Goal: Obtain resource: Download file/media

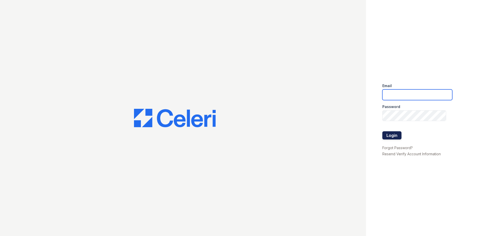
type input "arrivenorthbethesda@trinity-pm.com"
click at [391, 135] on button "Login" at bounding box center [392, 135] width 19 height 8
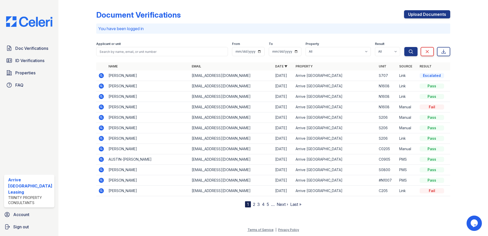
click at [267, 204] on link "5" at bounding box center [268, 204] width 2 height 5
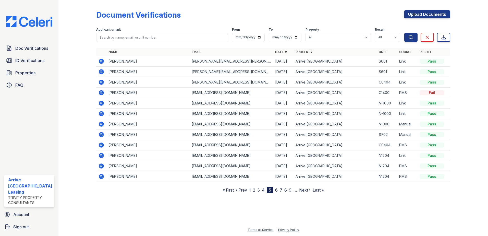
click at [278, 191] on link "6" at bounding box center [276, 189] width 3 height 5
click at [101, 144] on icon at bounding box center [101, 145] width 6 height 6
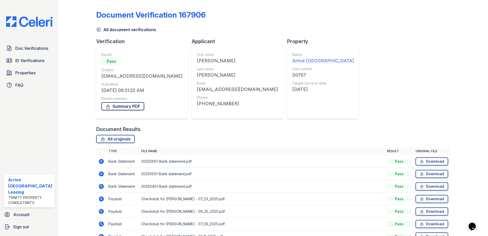
click at [131, 107] on link "Summary PDF" at bounding box center [122, 106] width 43 height 8
click at [433, 161] on link "Download" at bounding box center [432, 161] width 33 height 8
click at [432, 173] on link "Download" at bounding box center [432, 174] width 33 height 8
drag, startPoint x: 431, startPoint y: 183, endPoint x: 432, endPoint y: 188, distance: 4.4
click at [431, 183] on link "Download" at bounding box center [432, 186] width 33 height 8
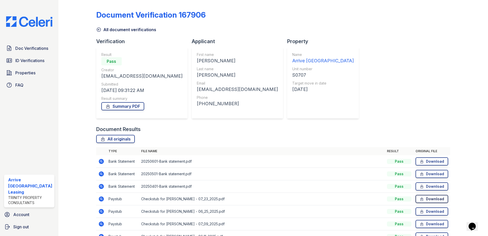
click at [430, 198] on link "Download" at bounding box center [432, 199] width 33 height 8
click at [430, 211] on link "Download" at bounding box center [432, 211] width 33 height 8
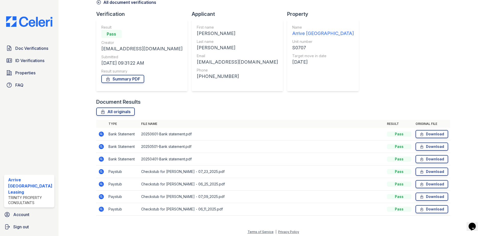
scroll to position [29, 0]
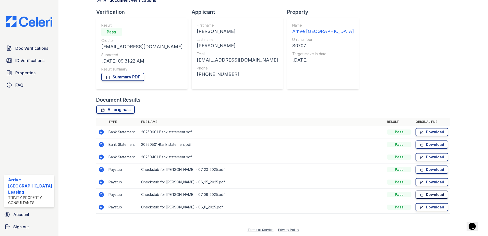
click at [430, 192] on link "Download" at bounding box center [432, 195] width 33 height 8
click at [431, 205] on link "Download" at bounding box center [432, 207] width 33 height 8
click at [36, 63] on span "ID Verifications" at bounding box center [29, 60] width 29 height 6
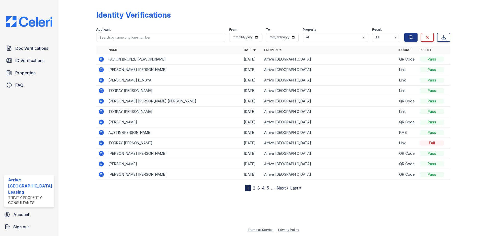
click at [268, 189] on link "5" at bounding box center [268, 187] width 2 height 5
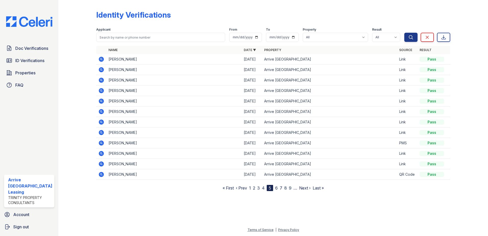
click at [277, 188] on link "6" at bounding box center [276, 187] width 3 height 5
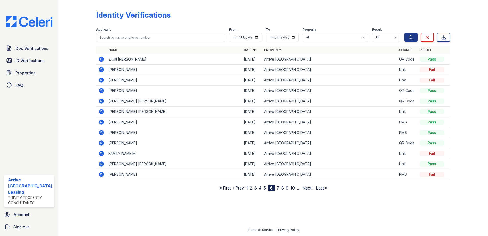
click at [281, 188] on link "8" at bounding box center [282, 187] width 3 height 5
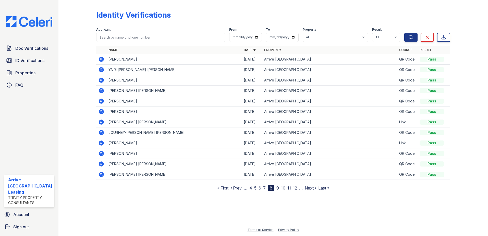
click at [290, 189] on link "11" at bounding box center [290, 187] width 4 height 5
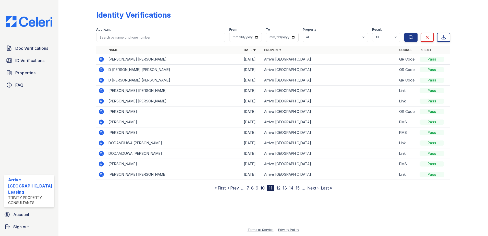
click at [299, 190] on link "15" at bounding box center [298, 187] width 4 height 5
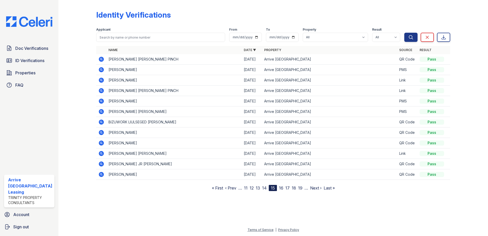
click at [282, 188] on link "16" at bounding box center [281, 187] width 4 height 5
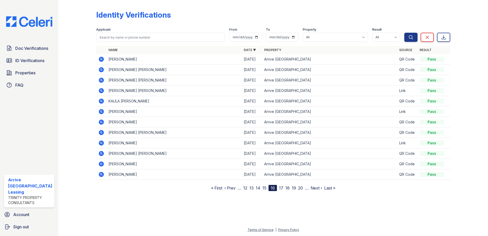
click at [287, 188] on link "18" at bounding box center [288, 187] width 4 height 5
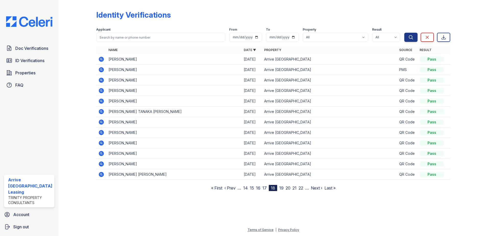
click at [265, 189] on link "17" at bounding box center [265, 187] width 4 height 5
click at [264, 189] on link "16" at bounding box center [265, 187] width 4 height 5
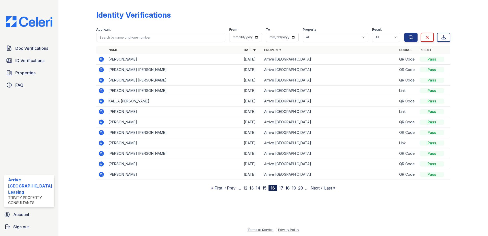
click at [260, 188] on link "14" at bounding box center [258, 187] width 5 height 5
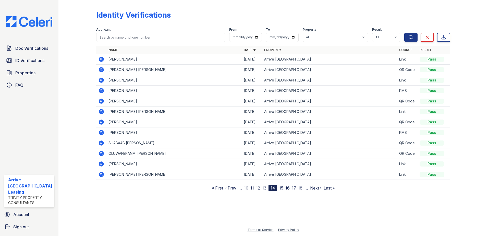
click at [253, 188] on link "11" at bounding box center [253, 187] width 4 height 5
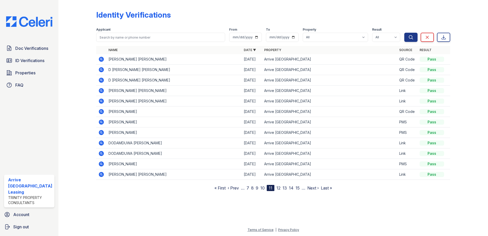
click at [248, 188] on link "7" at bounding box center [248, 187] width 3 height 5
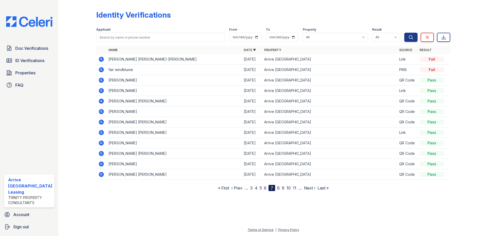
click at [279, 189] on link "8" at bounding box center [278, 187] width 3 height 5
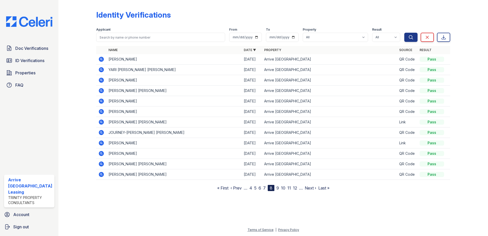
click at [283, 190] on link "10" at bounding box center [283, 187] width 4 height 5
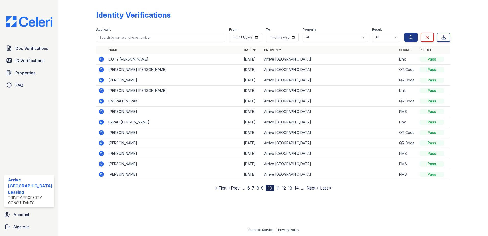
click at [289, 189] on link "13" at bounding box center [290, 187] width 4 height 5
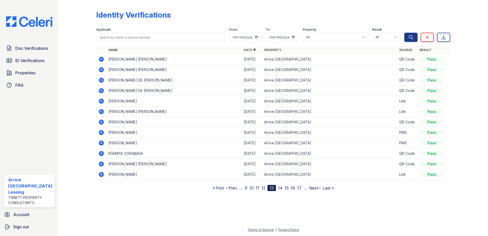
click at [293, 189] on link "16" at bounding box center [293, 187] width 4 height 5
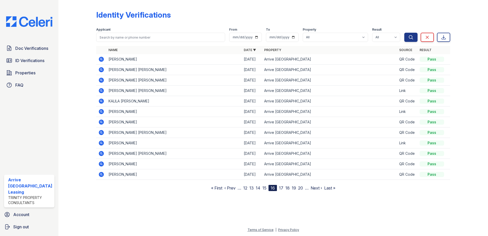
click at [300, 190] on link "20" at bounding box center [300, 187] width 5 height 5
click at [316, 188] on link "Next ›" at bounding box center [317, 187] width 11 height 5
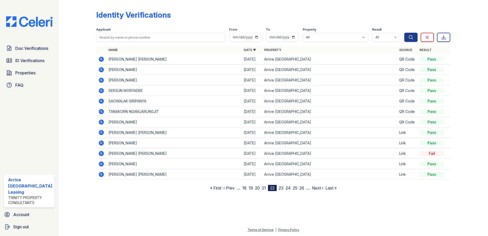
click at [316, 188] on link "Next ›" at bounding box center [317, 187] width 11 height 5
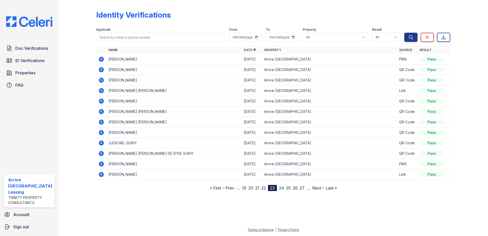
click at [316, 188] on link "Next ›" at bounding box center [317, 187] width 11 height 5
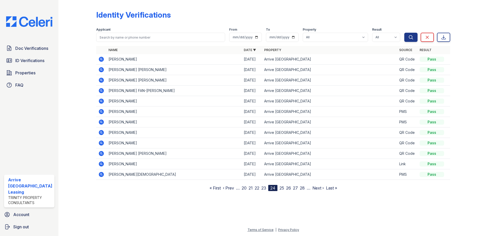
click at [316, 188] on link "Next ›" at bounding box center [318, 187] width 11 height 5
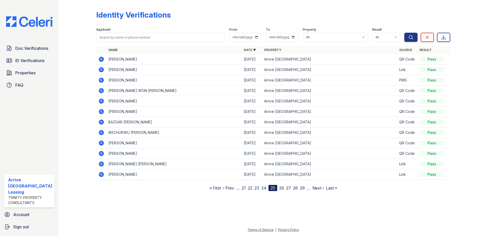
click at [316, 188] on link "Next ›" at bounding box center [318, 187] width 11 height 5
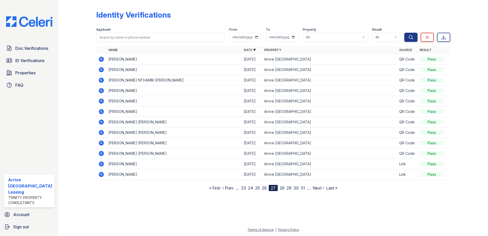
click at [316, 188] on link "Next ›" at bounding box center [318, 187] width 11 height 5
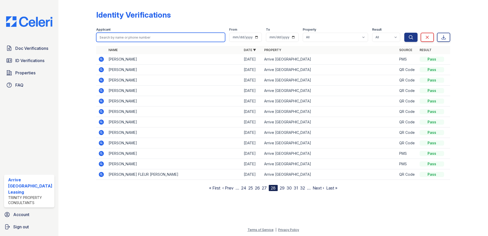
click at [141, 37] on input "search" at bounding box center [160, 37] width 129 height 9
type input "[PERSON_NAME]"
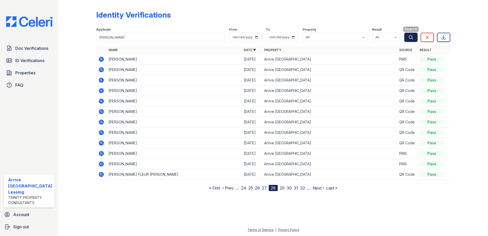
click at [410, 38] on icon "submit" at bounding box center [411, 37] width 5 height 5
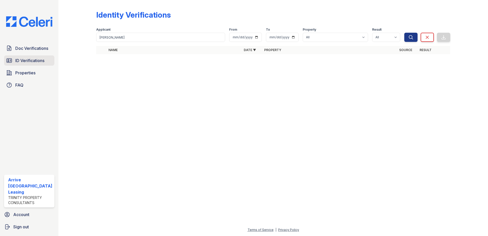
click at [35, 60] on span "ID Verifications" at bounding box center [29, 60] width 29 height 6
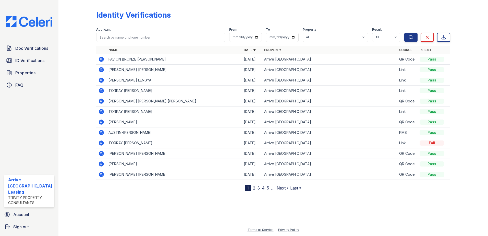
click at [284, 188] on link "Next ›" at bounding box center [282, 187] width 11 height 5
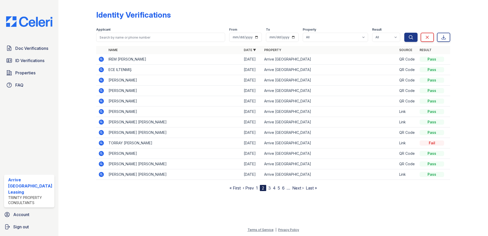
click at [295, 187] on link "Next ›" at bounding box center [297, 187] width 11 height 5
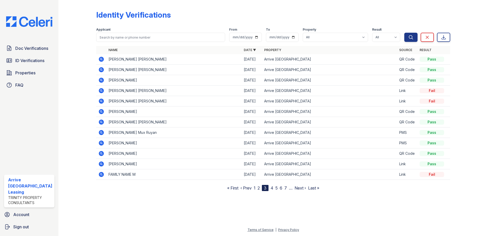
click at [284, 187] on nav "« First ‹ Prev 1 2 3 4 5 6 7 … Next › Last »" at bounding box center [273, 188] width 92 height 6
click at [286, 187] on link "7" at bounding box center [286, 187] width 3 height 5
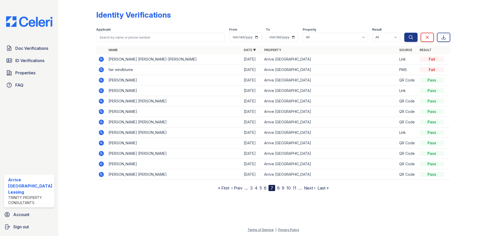
click at [296, 187] on link "11" at bounding box center [295, 187] width 4 height 5
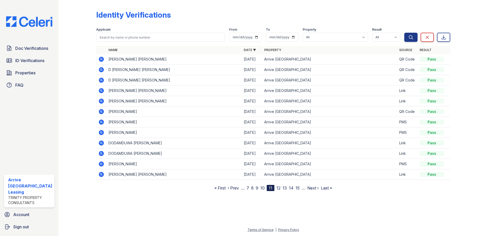
click at [297, 188] on link "15" at bounding box center [298, 187] width 4 height 5
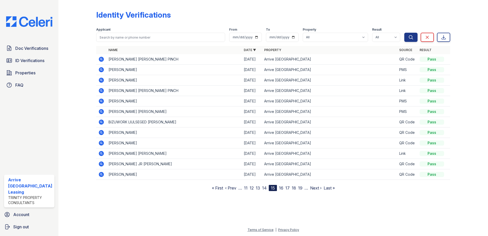
click at [299, 188] on link "19" at bounding box center [300, 187] width 4 height 5
click at [299, 188] on link "23" at bounding box center [301, 187] width 5 height 5
click at [302, 188] on link "27" at bounding box center [302, 187] width 5 height 5
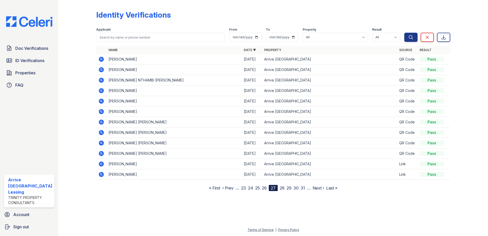
click at [296, 188] on link "30" at bounding box center [296, 187] width 5 height 5
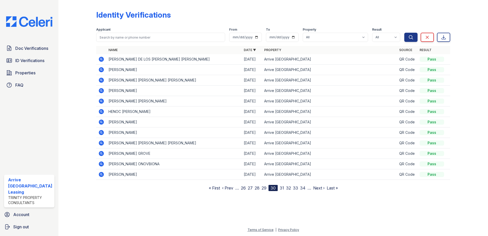
click at [290, 188] on link "32" at bounding box center [288, 187] width 5 height 5
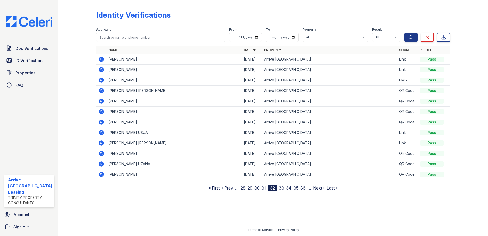
click at [282, 188] on link "33" at bounding box center [281, 187] width 5 height 5
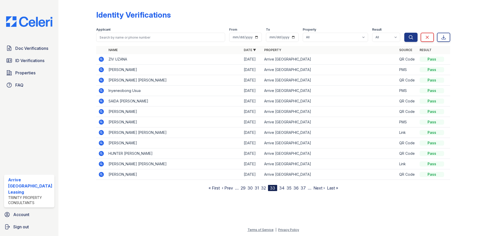
click at [274, 188] on div "33" at bounding box center [272, 188] width 9 height 6
click at [266, 189] on link "32" at bounding box center [263, 187] width 5 height 5
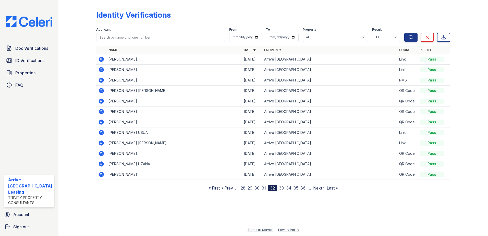
click at [263, 189] on link "31" at bounding box center [264, 187] width 4 height 5
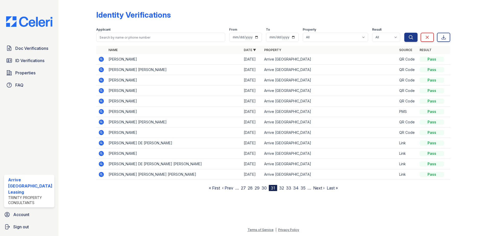
click at [259, 189] on link "29" at bounding box center [257, 187] width 5 height 5
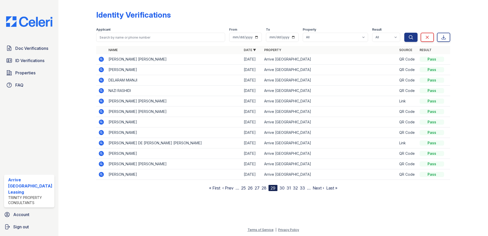
click at [258, 189] on link "27" at bounding box center [257, 187] width 5 height 5
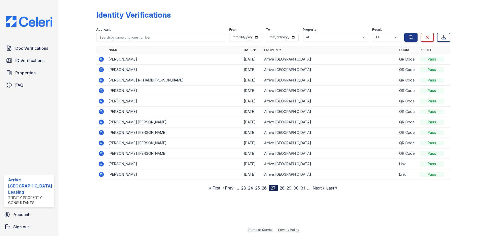
click at [250, 188] on link "24" at bounding box center [250, 187] width 5 height 5
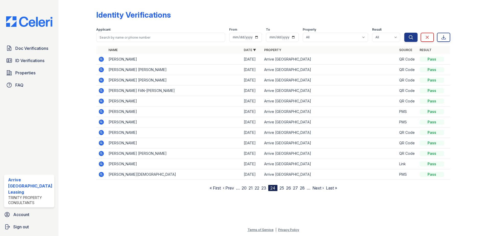
click at [245, 188] on link "20" at bounding box center [244, 187] width 5 height 5
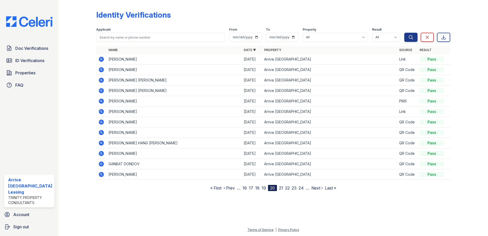
click at [229, 188] on link "‹ Prev" at bounding box center [229, 187] width 11 height 5
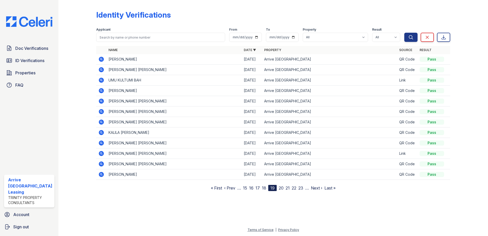
click at [245, 189] on link "15" at bounding box center [245, 187] width 4 height 5
click at [236, 189] on link "‹ Prev" at bounding box center [230, 187] width 11 height 5
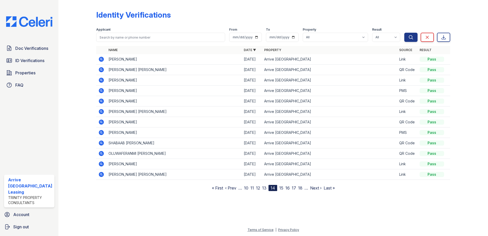
click at [264, 188] on link "13" at bounding box center [264, 187] width 4 height 5
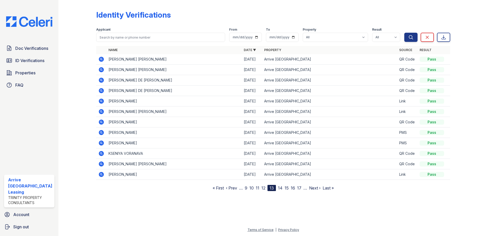
click at [259, 188] on link "11" at bounding box center [258, 187] width 4 height 5
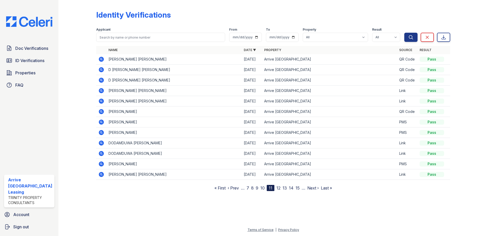
click at [253, 189] on link "8" at bounding box center [252, 187] width 3 height 5
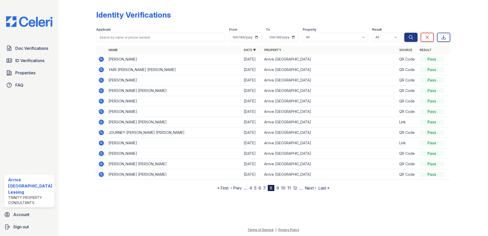
click at [293, 188] on link "12" at bounding box center [295, 187] width 4 height 5
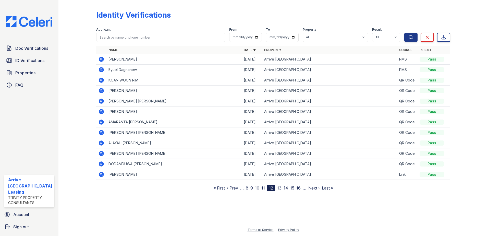
click at [297, 188] on link "16" at bounding box center [299, 187] width 4 height 5
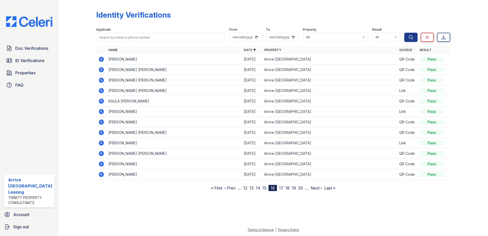
click at [298, 188] on link "20" at bounding box center [300, 187] width 5 height 5
click at [279, 188] on link "21" at bounding box center [281, 187] width 4 height 5
click at [286, 188] on link "23" at bounding box center [288, 187] width 5 height 5
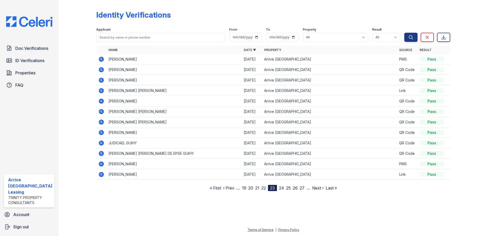
click at [296, 189] on link "26" at bounding box center [295, 187] width 5 height 5
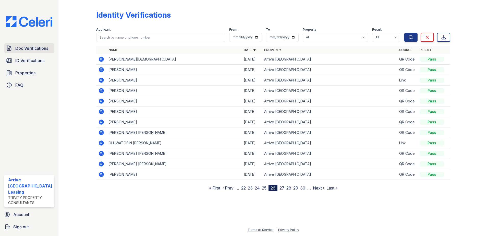
click at [32, 46] on span "Doc Verifications" at bounding box center [31, 48] width 33 height 6
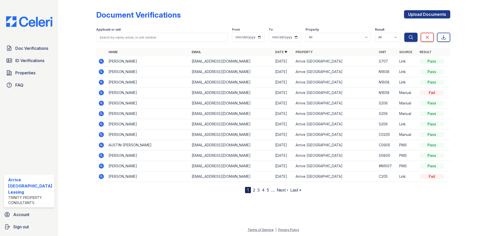
click at [118, 64] on td "[PERSON_NAME]" at bounding box center [149, 61] width 84 height 10
click at [101, 61] on icon at bounding box center [101, 61] width 6 height 6
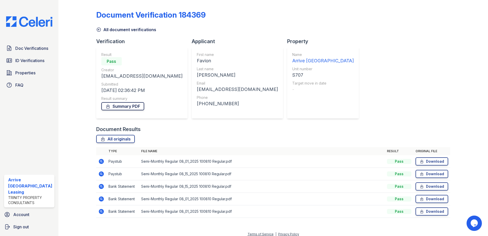
click at [132, 107] on link "Summary PDF" at bounding box center [122, 106] width 43 height 8
click at [425, 161] on link "Download" at bounding box center [432, 161] width 33 height 8
click at [426, 171] on link "Download" at bounding box center [432, 174] width 33 height 8
click at [427, 185] on link "Download" at bounding box center [432, 186] width 33 height 8
